Goal: Information Seeking & Learning: Find specific page/section

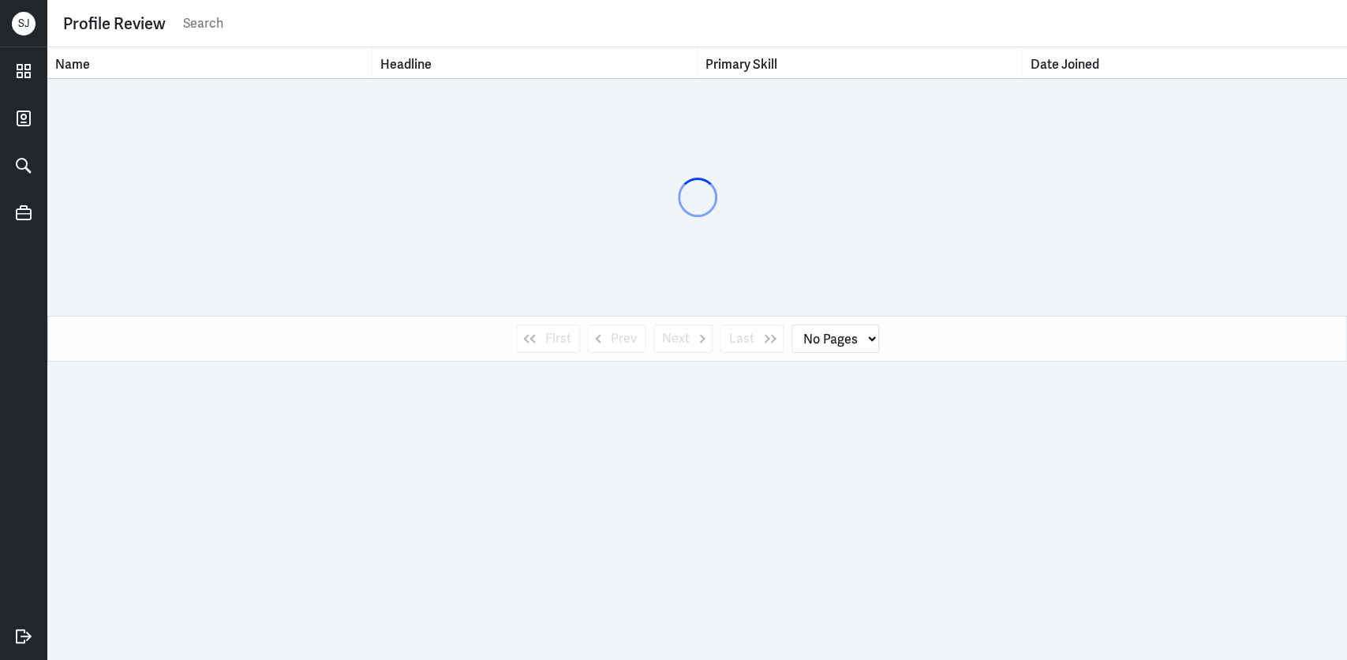
select select "1"
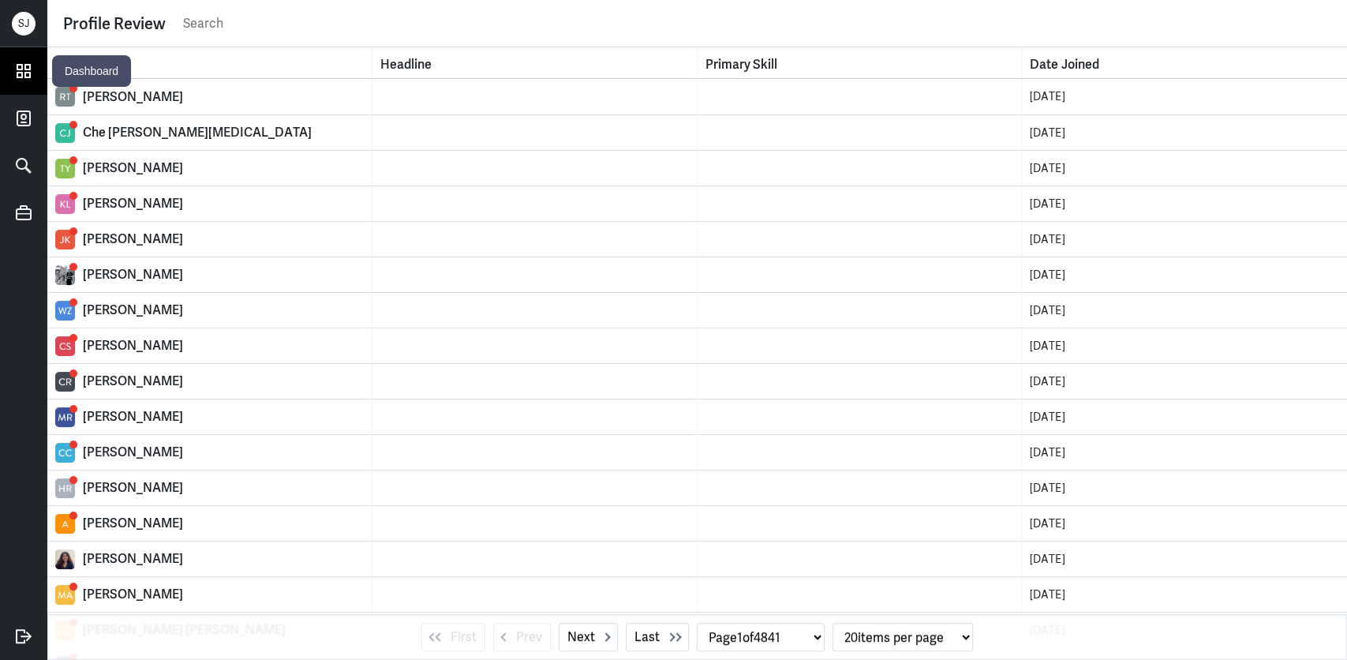
click at [9, 71] on link at bounding box center [23, 70] width 47 height 47
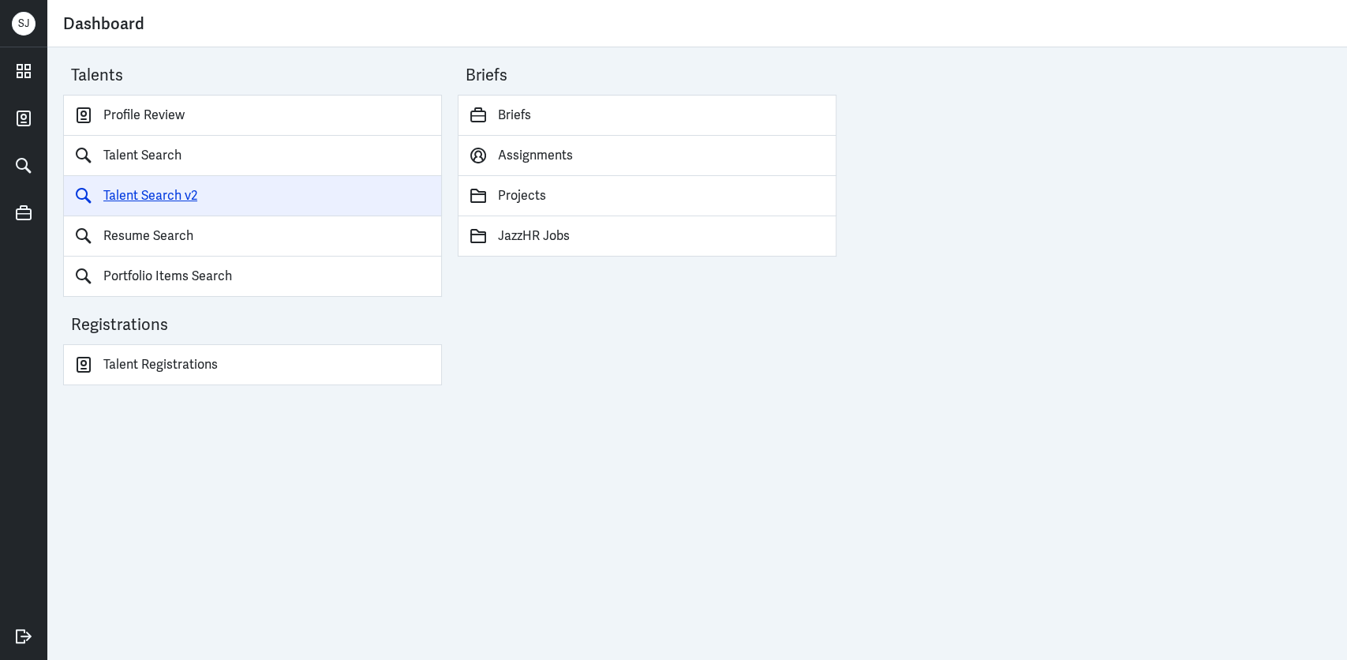
click at [187, 200] on link "Talent Search v2" at bounding box center [252, 196] width 379 height 40
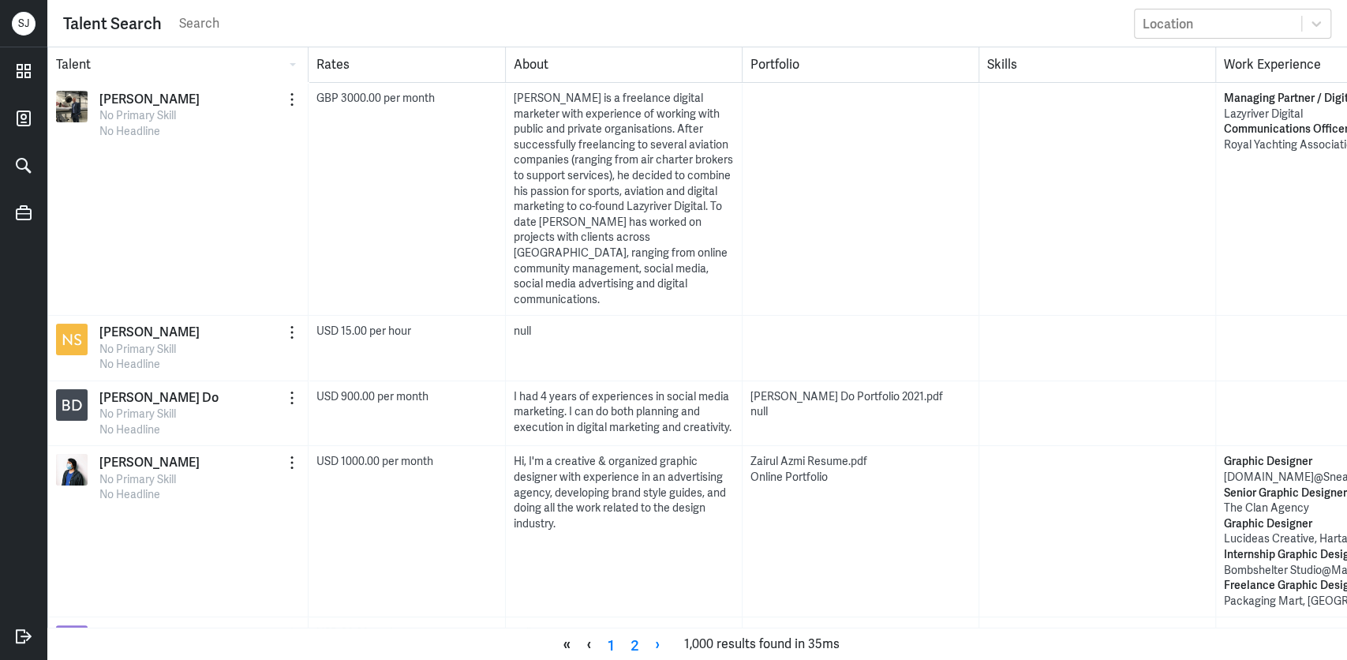
click at [194, 29] on input "search" at bounding box center [651, 24] width 948 height 24
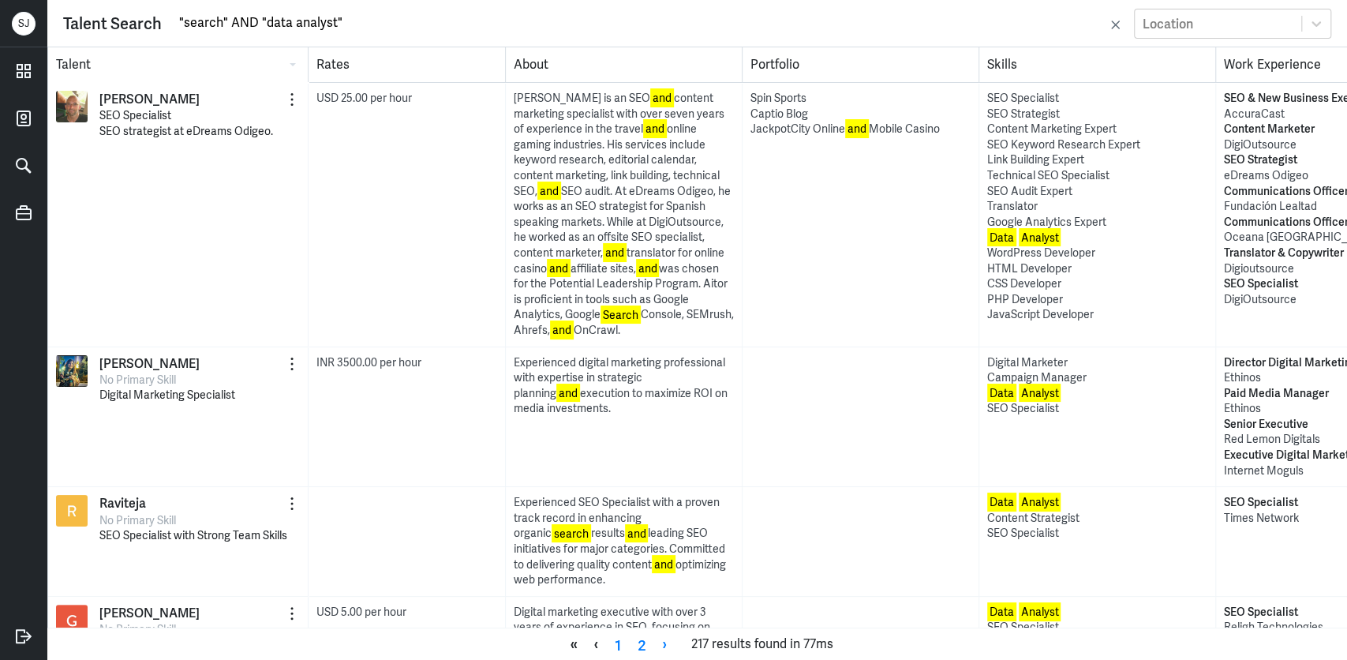
type input ""search" AND "data analyst""
